Goal: Task Accomplishment & Management: Manage account settings

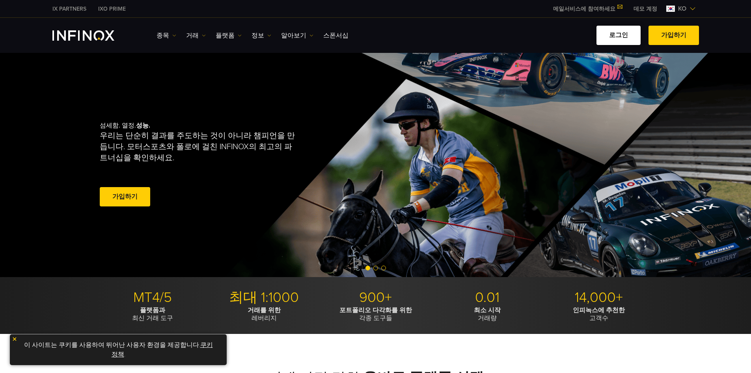
drag, startPoint x: 0, startPoint y: 0, endPoint x: 622, endPoint y: 33, distance: 622.6
click at [622, 33] on link "로그인" at bounding box center [618, 35] width 44 height 19
click at [633, 35] on link "로그인" at bounding box center [618, 35] width 44 height 19
click at [617, 33] on link "로그인" at bounding box center [618, 35] width 44 height 19
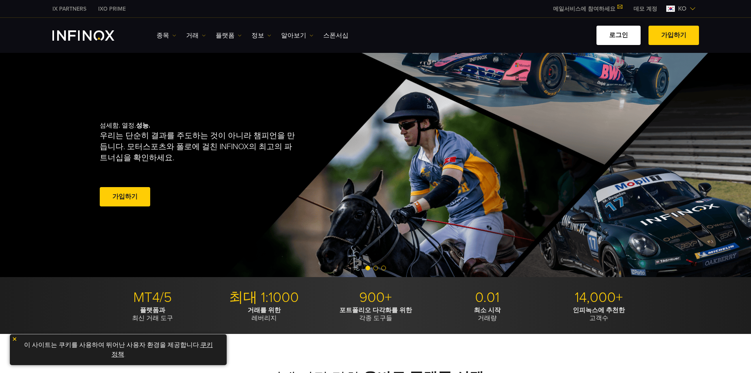
click at [617, 33] on link "로그인" at bounding box center [618, 35] width 44 height 19
